Goal: Check status: Check status

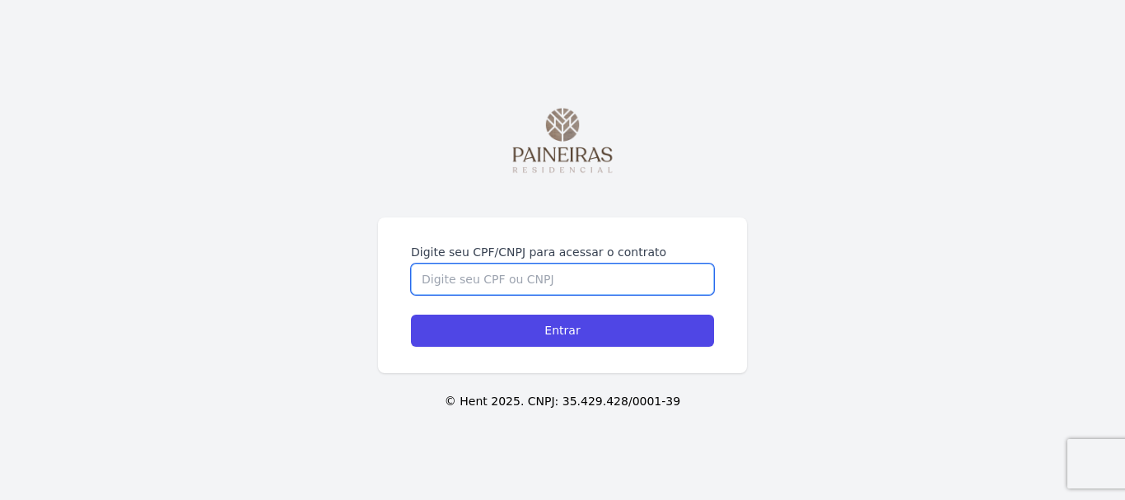
click at [660, 268] on input "Digite seu CPF/CNPJ para acessar o contrato" at bounding box center [562, 279] width 303 height 31
type input "43925668896"
click at [411, 315] on input "Entrar" at bounding box center [562, 331] width 303 height 32
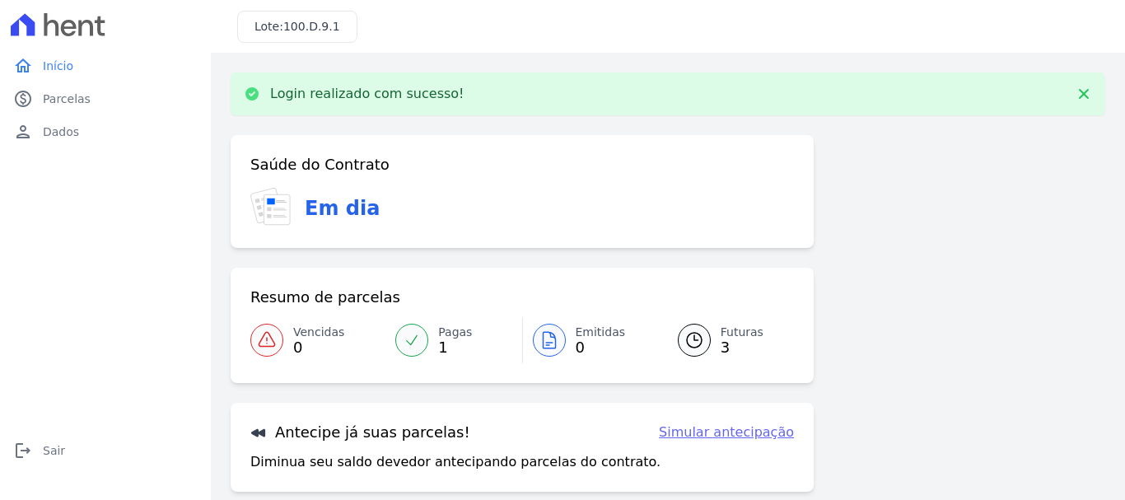
click at [731, 431] on link "Simular antecipação" at bounding box center [726, 432] width 135 height 20
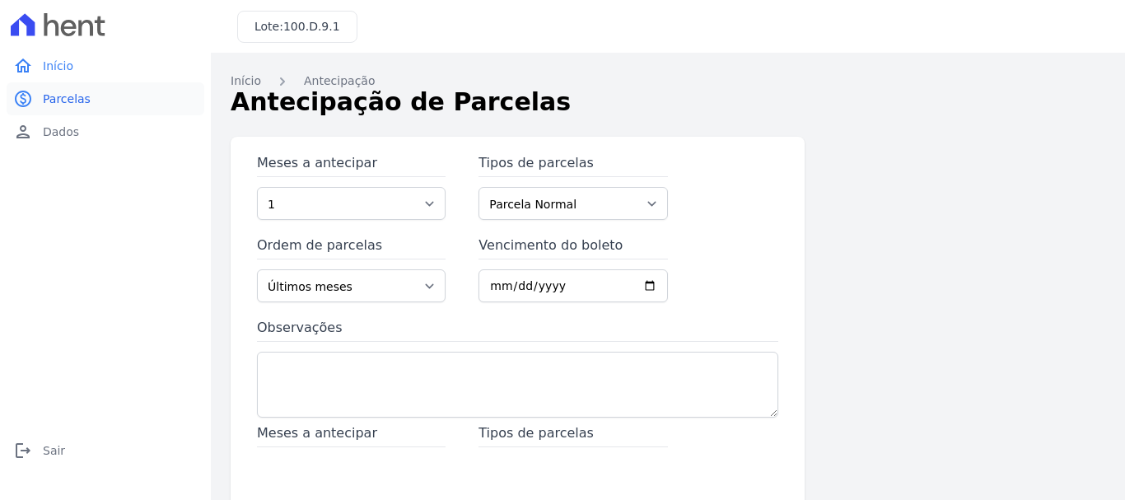
click at [64, 106] on span "Parcelas" at bounding box center [67, 99] width 48 height 16
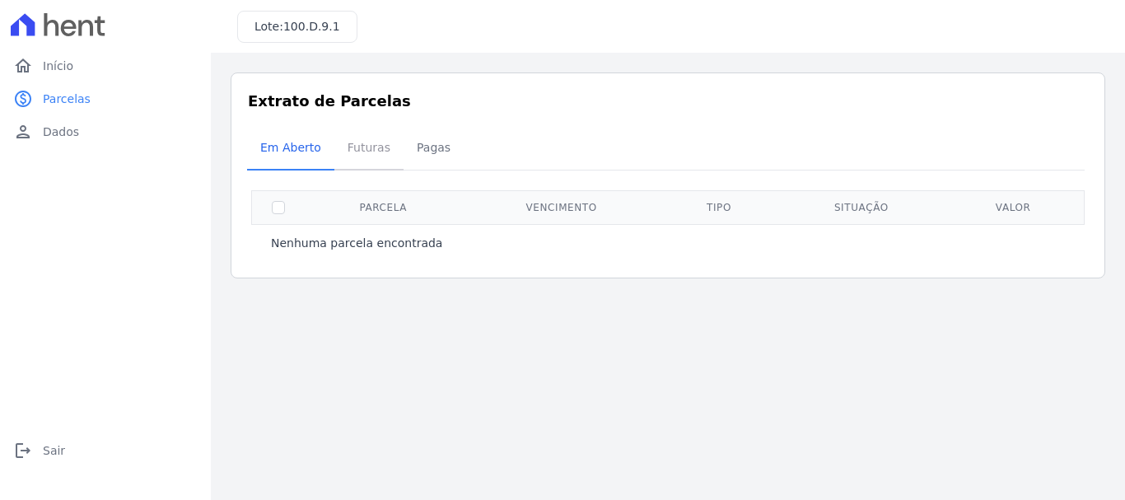
click at [353, 155] on span "Futuras" at bounding box center [369, 147] width 63 height 33
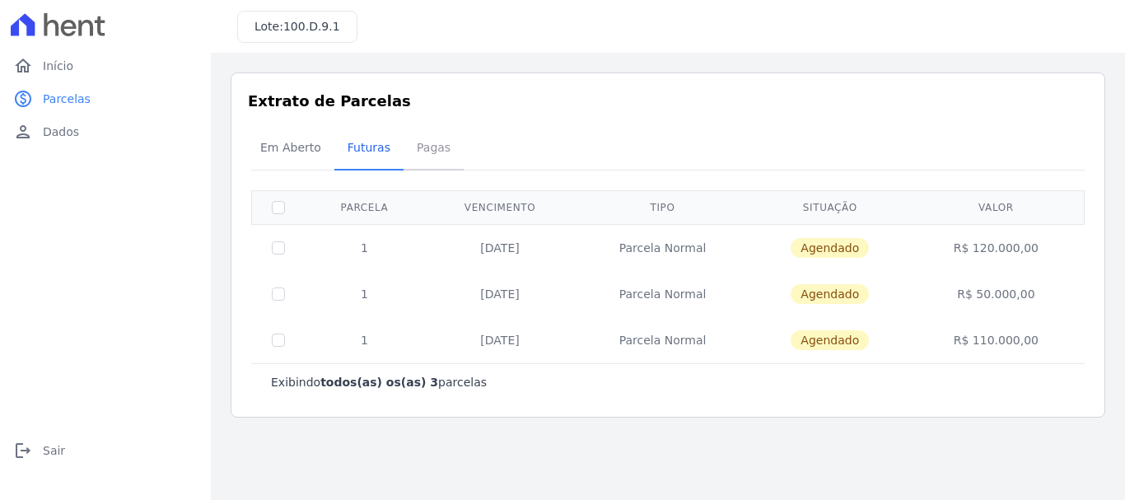
click at [408, 150] on span "Pagas" at bounding box center [434, 147] width 54 height 33
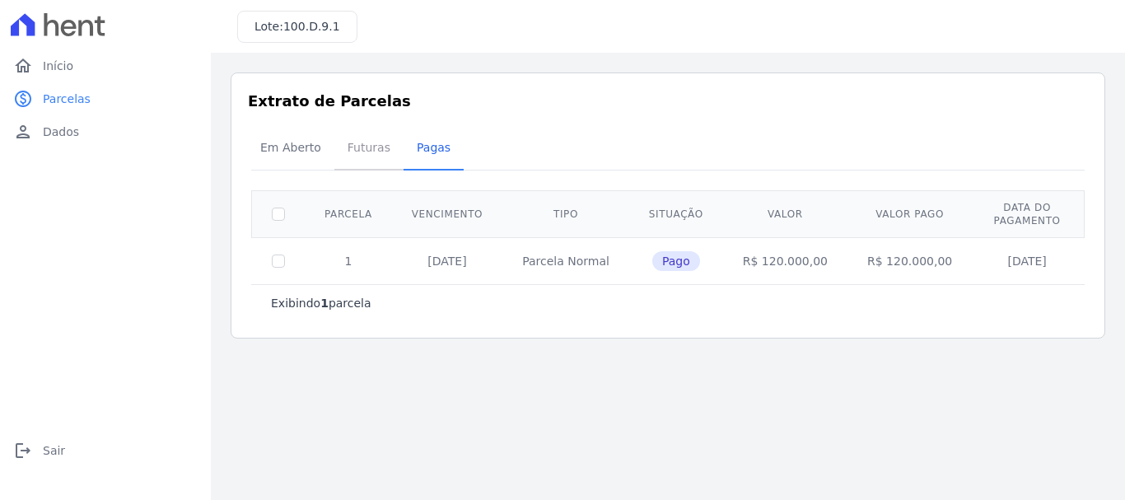
click at [377, 153] on span "Futuras" at bounding box center [369, 147] width 63 height 33
